Goal: Task Accomplishment & Management: Manage account settings

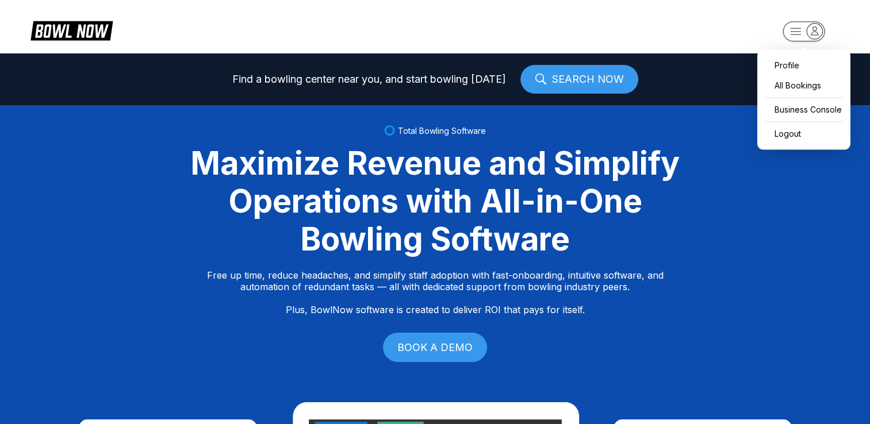
click at [796, 32] on rect "button" at bounding box center [803, 31] width 42 height 20
click at [794, 115] on div "Business Console" at bounding box center [804, 109] width 82 height 20
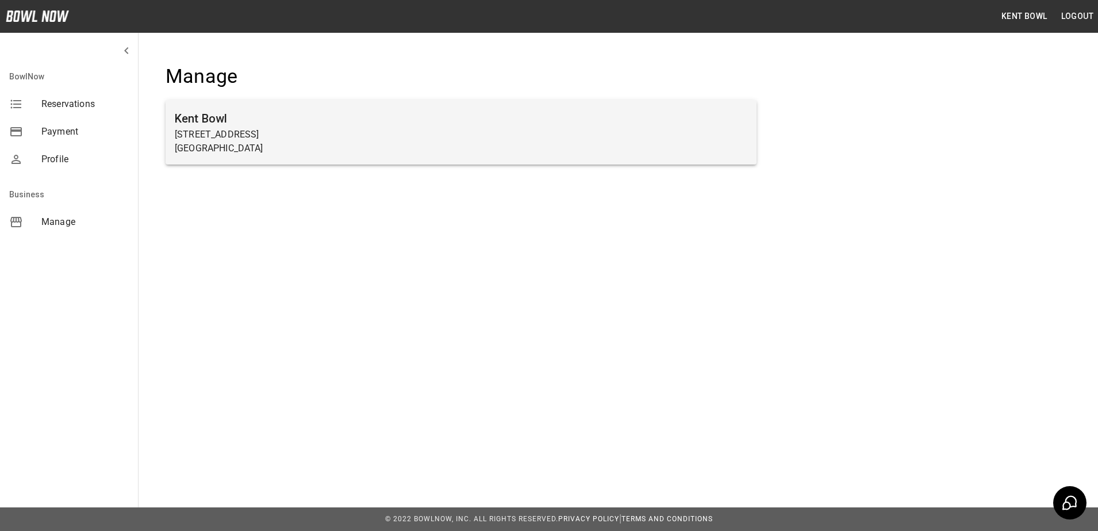
click at [237, 122] on h6 "Kent Bowl" at bounding box center [461, 118] width 573 height 18
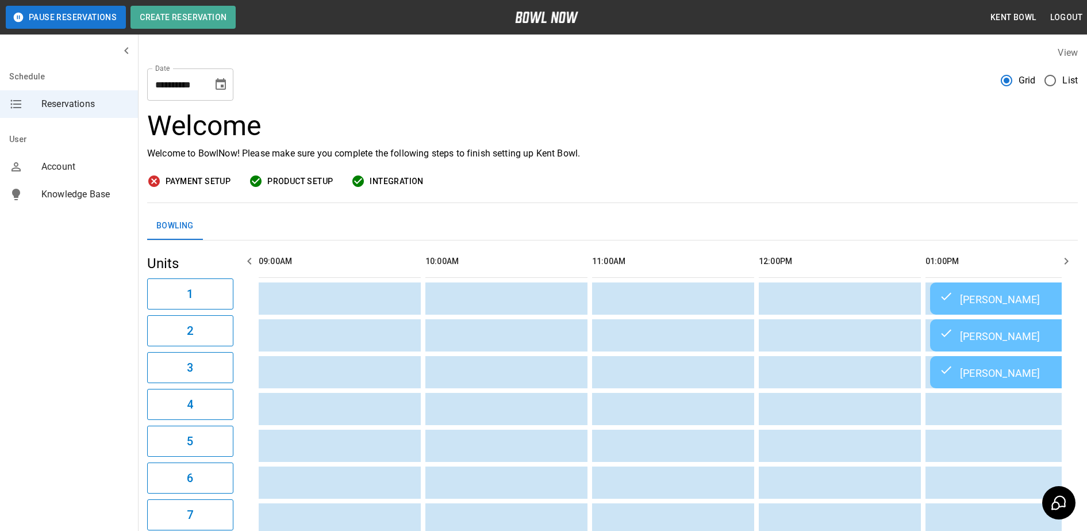
scroll to position [0, 834]
